Goal: Information Seeking & Learning: Learn about a topic

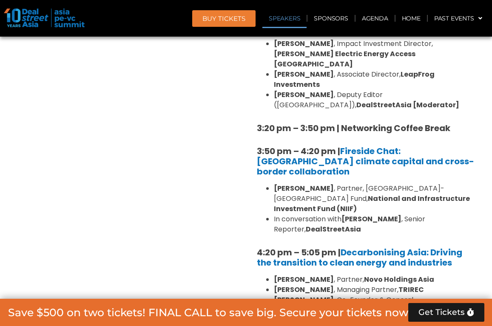
click at [291, 16] on link "Speakers" at bounding box center [285, 19] width 44 height 20
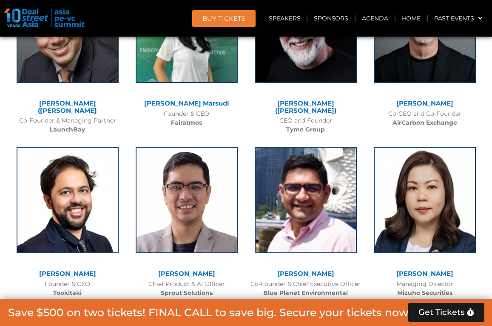
scroll to position [6480, 0]
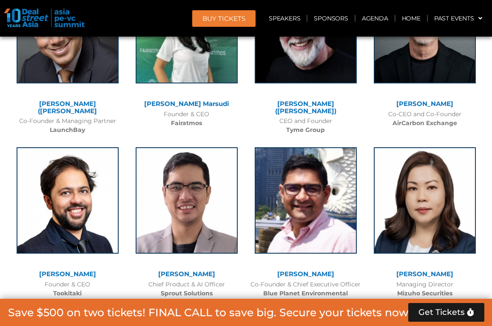
click at [307, 270] on link "[PERSON_NAME]" at bounding box center [305, 274] width 57 height 8
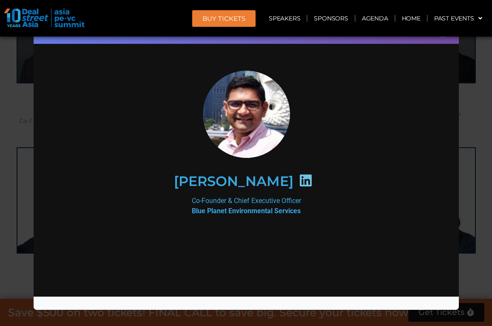
scroll to position [0, 0]
click at [232, 225] on div at bounding box center [246, 292] width 368 height 134
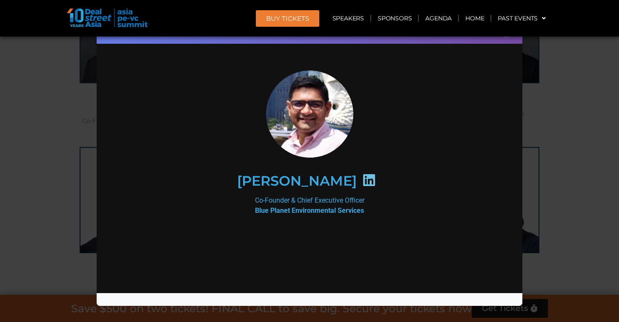
click at [492, 136] on div "Speaker Profile ×" at bounding box center [309, 161] width 619 height 322
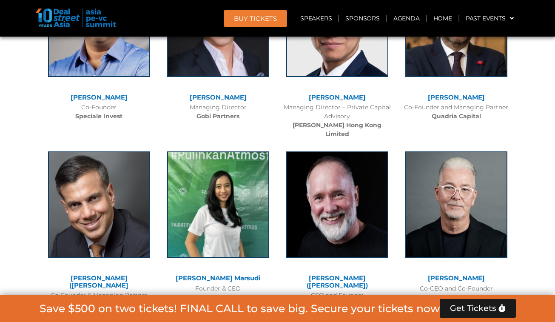
scroll to position [6305, 0]
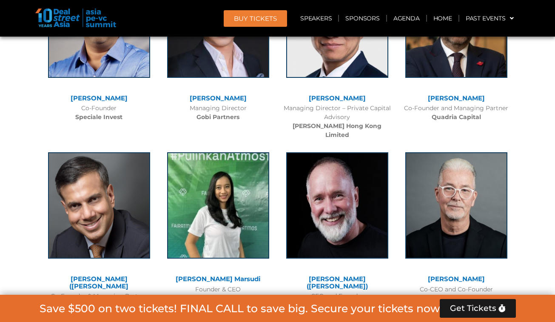
click at [442, 275] on link "[PERSON_NAME]" at bounding box center [456, 279] width 57 height 8
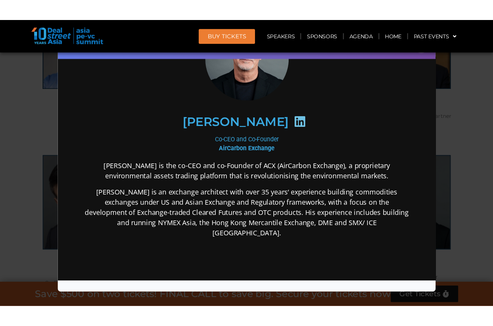
scroll to position [84, 0]
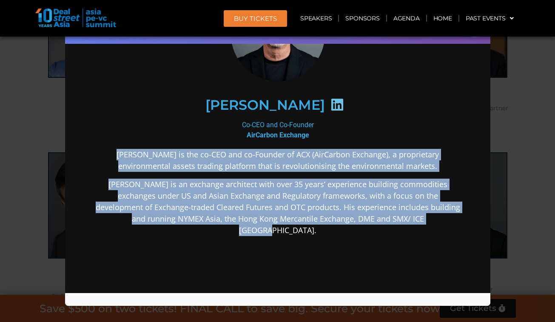
drag, startPoint x: 114, startPoint y: 153, endPoint x: 413, endPoint y: 228, distance: 308.0
click at [413, 228] on div "[PERSON_NAME] is the co-CEO and co-Founder of ACX (AirCarbon Exchange), a propr…" at bounding box center [278, 259] width 368 height 222
copy div "[PERSON_NAME] is the co-CEO and co-Founder of ACX (AirCarbon Exchange), a propr…"
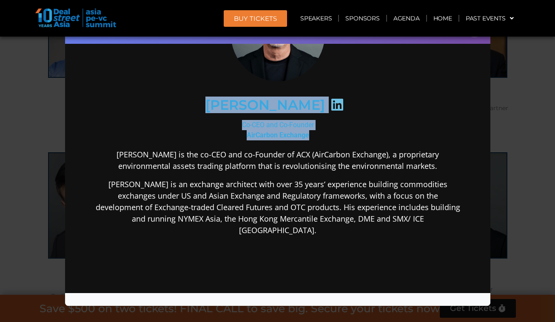
drag, startPoint x: 313, startPoint y: 135, endPoint x: 204, endPoint y: 100, distance: 113.8
click at [204, 100] on div "[PERSON_NAME] Co-CEO and Co-Founder AirCarbon Exchange [PERSON_NAME] is the co-…" at bounding box center [278, 178] width 368 height 384
copy div "[PERSON_NAME] Co-CEO and Co-Founder AirCarbon Exchange"
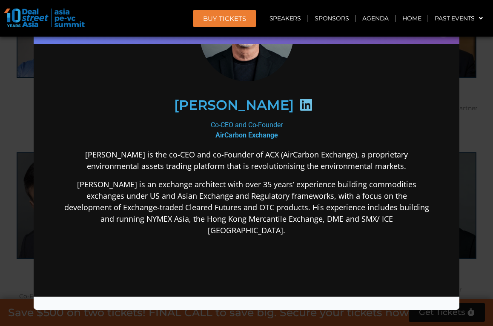
click at [92, 157] on p "[PERSON_NAME] is the co-CEO and co-Founder of ACX (AirCarbon Exchange), a propr…" at bounding box center [247, 160] width 368 height 23
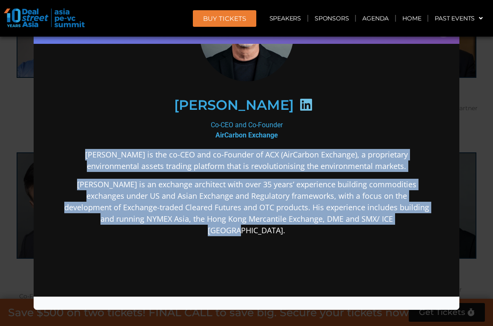
drag, startPoint x: 84, startPoint y: 153, endPoint x: 386, endPoint y: 225, distance: 310.8
click at [386, 225] on div "[PERSON_NAME] is the co-CEO and co-Founder of ACX (AirCarbon Exchange), a propr…" at bounding box center [247, 260] width 368 height 222
copy div "[PERSON_NAME] is the co-CEO and co-Founder of ACX (AirCarbon Exchange), a propr…"
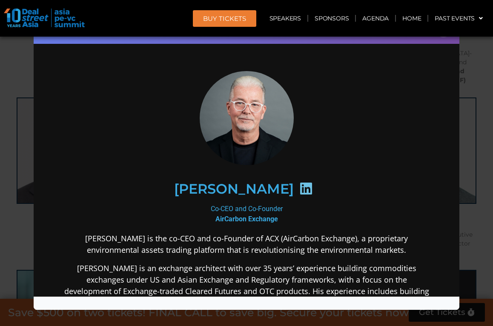
scroll to position [0, 0]
click at [468, 127] on div "Speaker Profile ×" at bounding box center [246, 163] width 493 height 326
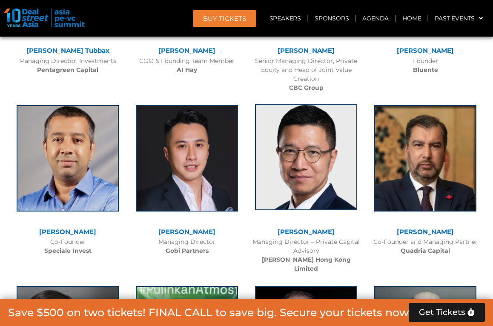
scroll to position [6175, 0]
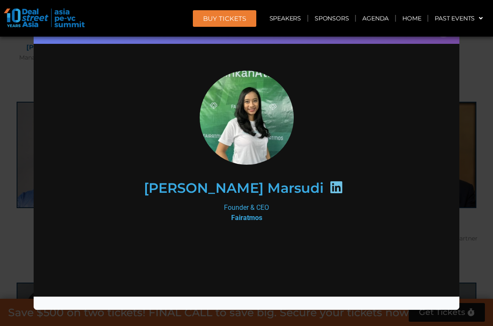
scroll to position [0, 0]
click at [465, 80] on div "Speaker Profile ×" at bounding box center [246, 163] width 493 height 326
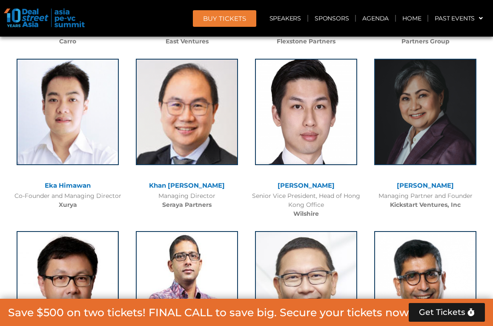
scroll to position [2707, 0]
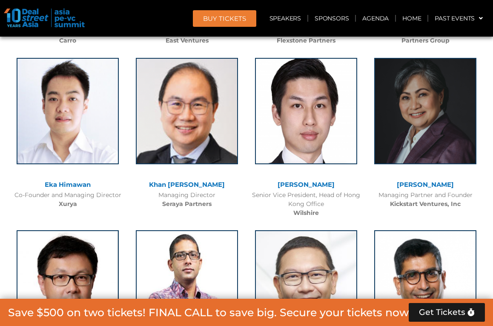
click at [71, 180] on link "Eka Himawan" at bounding box center [68, 184] width 46 height 8
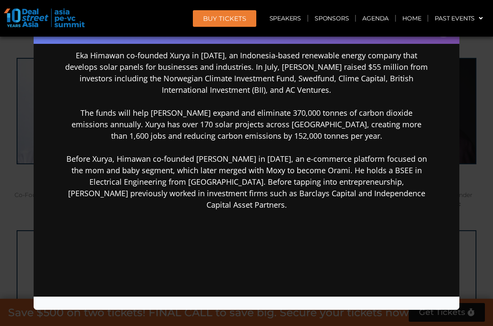
scroll to position [98, 0]
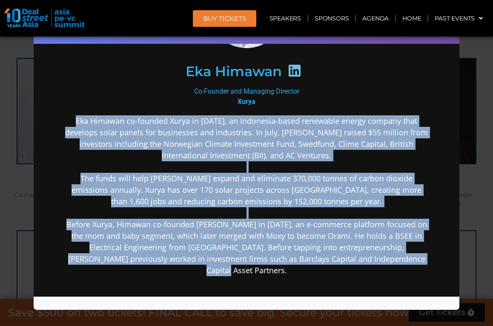
drag, startPoint x: 62, startPoint y: 119, endPoint x: 442, endPoint y: 258, distance: 404.2
click at [442, 258] on div "Eka Himawan Co-Founder and Managing Director [PERSON_NAME] Eka Himawan co-found…" at bounding box center [246, 191] width 408 height 479
copy p "Eka Himawan co-founded Xurya in [DATE], an Indonesia-based renewable energy com…"
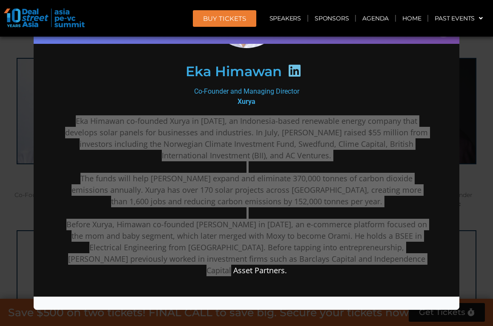
drag, startPoint x: 505, startPoint y: 272, endPoint x: 72, endPoint y: 165, distance: 445.8
click at [72, 165] on p "Eka Himawan co-founded Xurya in [DATE], an Indonesia-based renewable energy com…" at bounding box center [247, 195] width 368 height 161
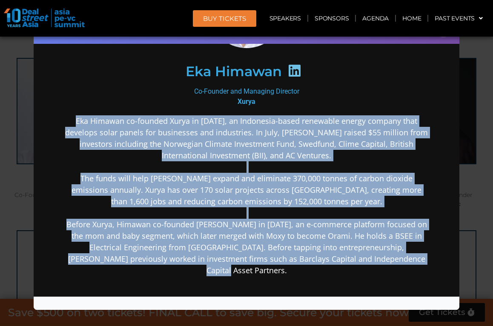
click at [148, 118] on p "Eka Himawan co-founded Xurya in [DATE], an Indonesia-based renewable energy com…" at bounding box center [247, 195] width 368 height 161
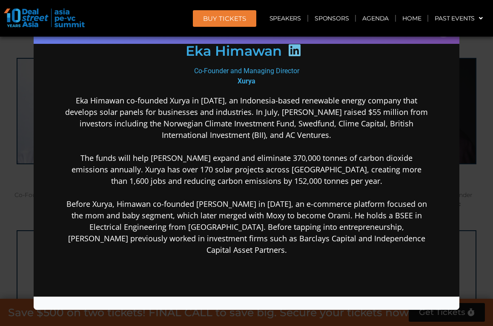
scroll to position [125, 0]
